Goal: Find specific fact: Find specific fact

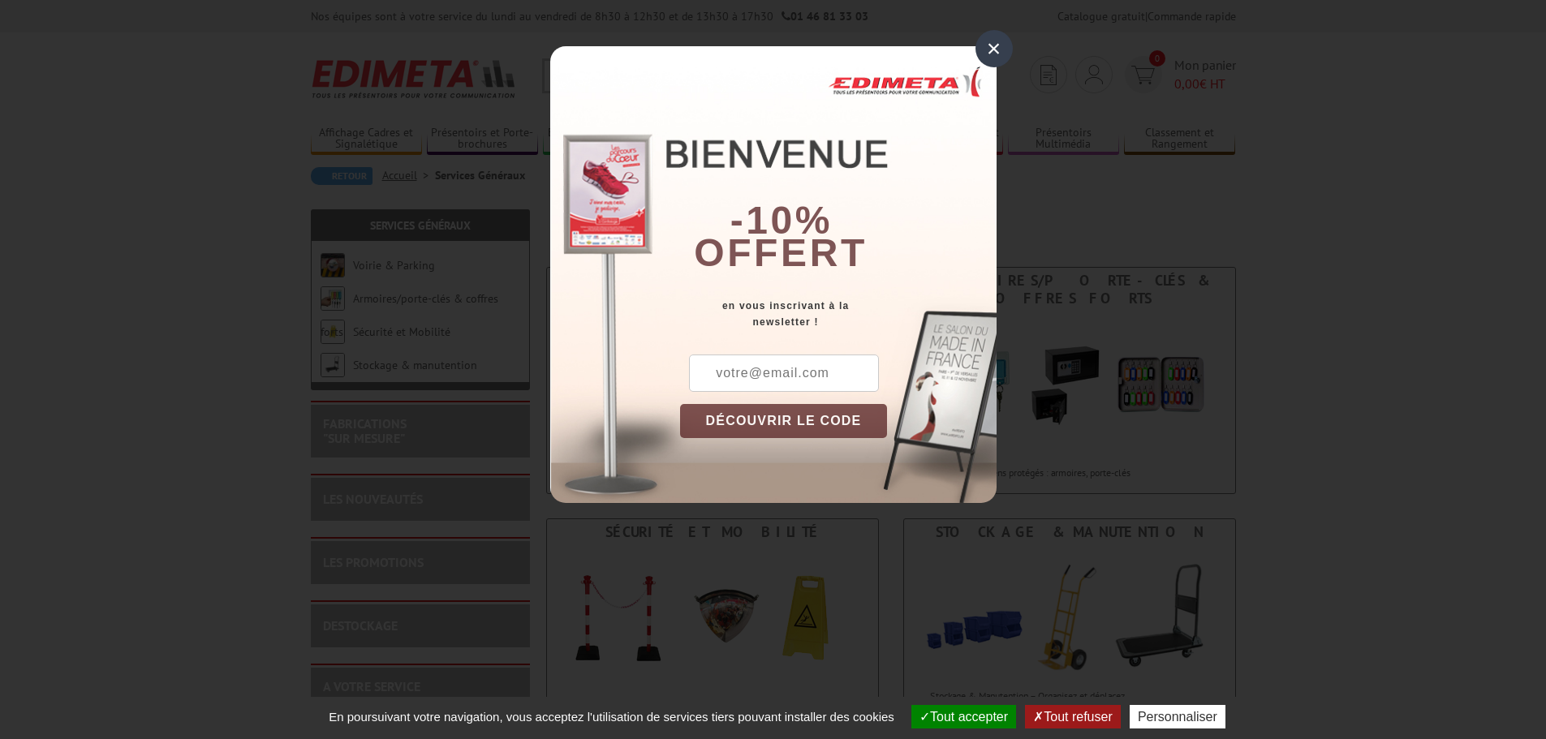
click at [997, 52] on div "×" at bounding box center [994, 48] width 37 height 37
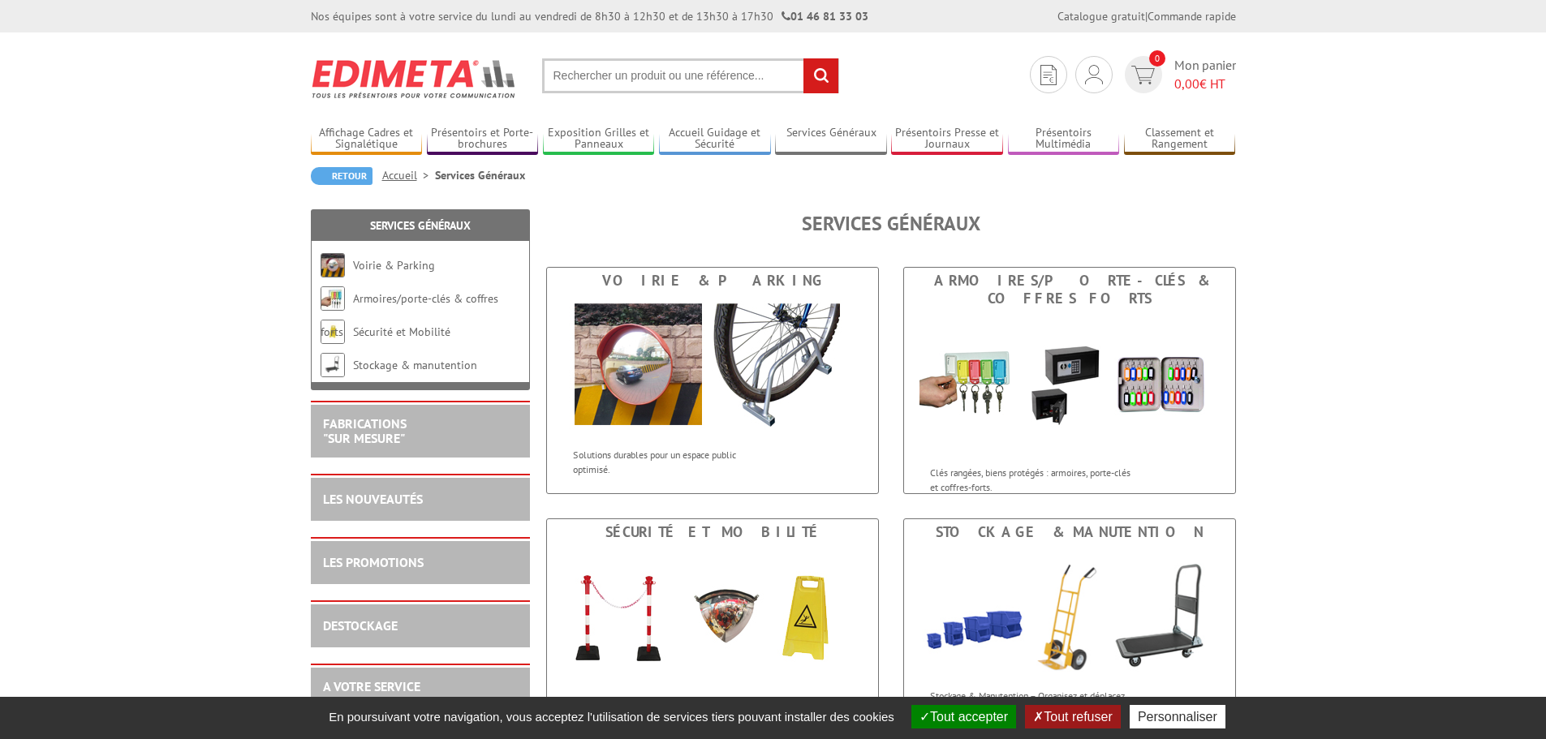
click at [702, 82] on input "text" at bounding box center [690, 75] width 297 height 35
type input "3086123001060"
click at [803, 58] on input "rechercher" at bounding box center [820, 75] width 35 height 35
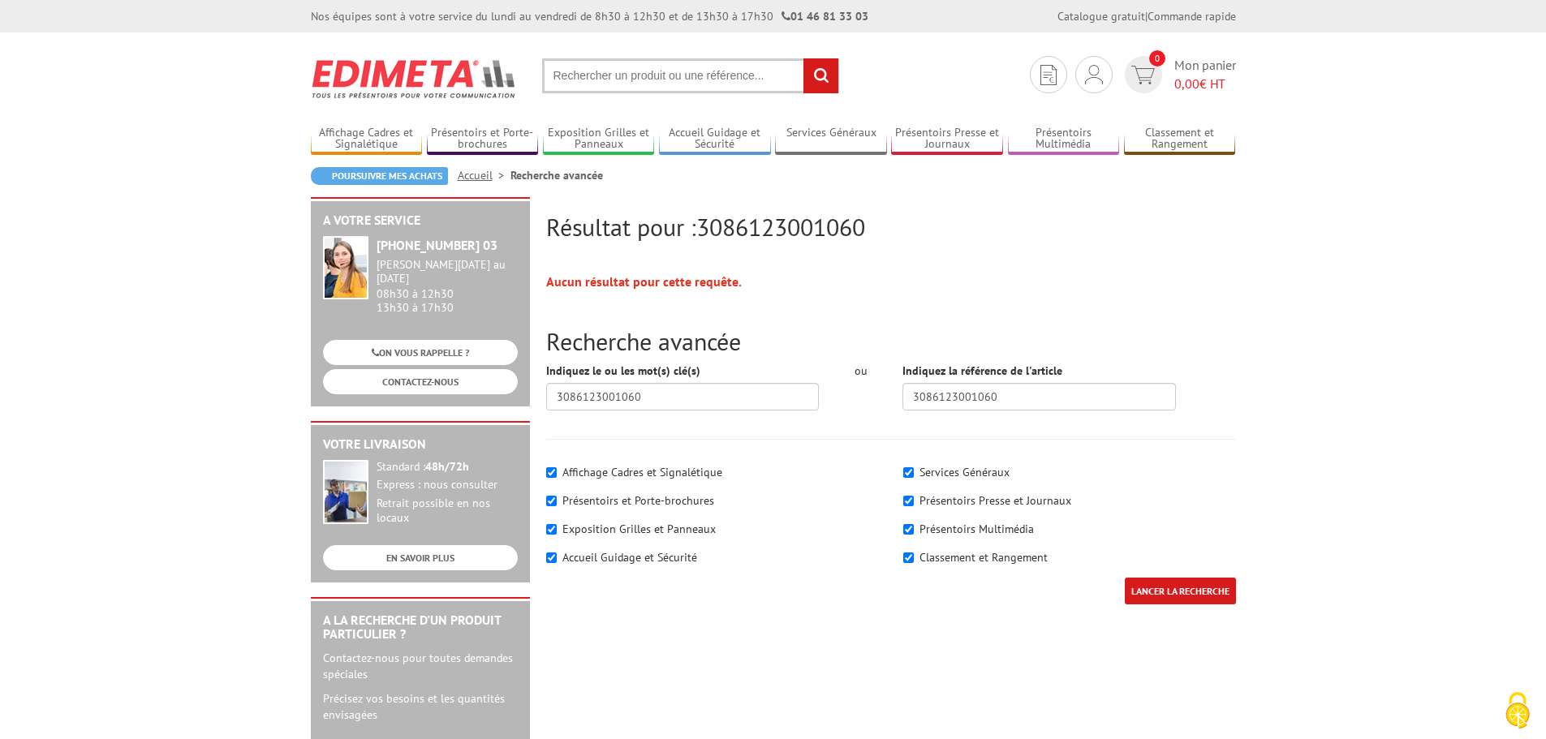
click at [702, 80] on input "text" at bounding box center [690, 75] width 297 height 35
click at [600, 83] on input "text" at bounding box center [690, 75] width 297 height 35
click at [595, 72] on input "text" at bounding box center [690, 75] width 297 height 35
type input "3086123001060"
click at [803, 58] on input "rechercher" at bounding box center [820, 75] width 35 height 35
